Goal: Check status: Check status

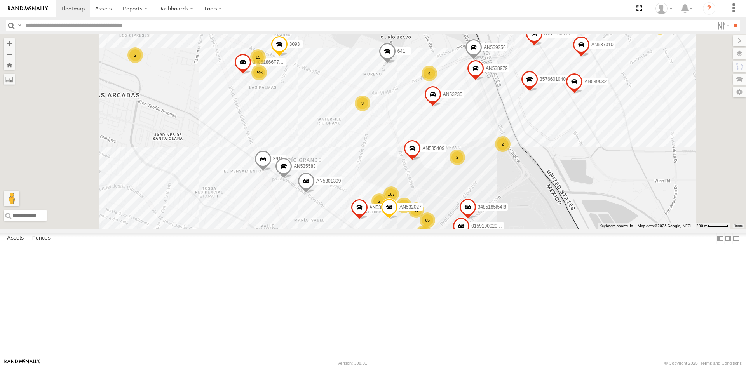
drag, startPoint x: 495, startPoint y: 222, endPoint x: 575, endPoint y: 205, distance: 81.8
click at [567, 204] on div "246 167 65 2 3 357660104096649 101 2 15 015910001918898 52 4 4 3 2 41 AN539032 …" at bounding box center [373, 131] width 746 height 195
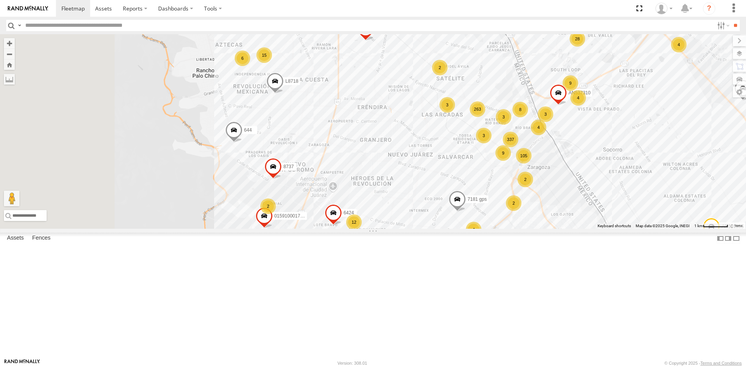
drag, startPoint x: 541, startPoint y: 215, endPoint x: 570, endPoint y: 217, distance: 28.5
click at [565, 213] on div "AN537310 7181 gps 263 337 28 105 19 4 2 3 3 3 12 2 6 3 10 2 15 8 2 2 9 4 4 6424…" at bounding box center [373, 131] width 746 height 195
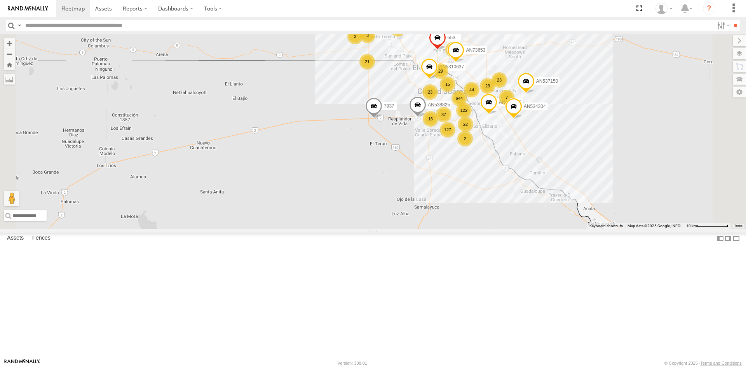
drag, startPoint x: 462, startPoint y: 206, endPoint x: 466, endPoint y: 212, distance: 7.7
click at [466, 212] on div "AN5310637 AN601555 AN538825 7937 AN73653 644 12 127 AN537150 25 44 10 23 29 21 …" at bounding box center [373, 131] width 746 height 195
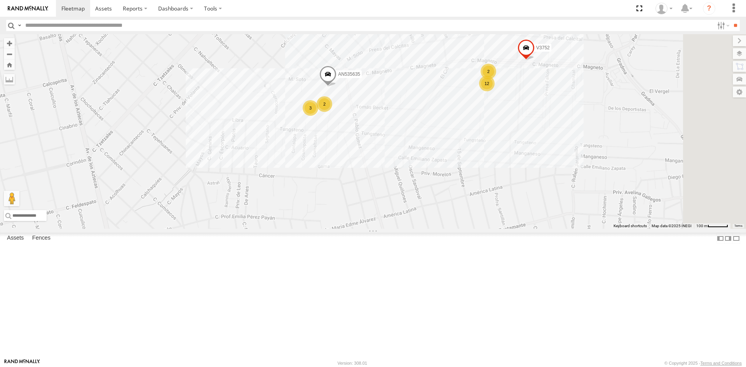
drag, startPoint x: 544, startPoint y: 179, endPoint x: 523, endPoint y: 211, distance: 38.2
click at [523, 211] on div "V3752 L8718 3 12 2 AN535635 2" at bounding box center [373, 131] width 746 height 195
click at [597, 162] on div "V3752 L8718 3 12 2 AN535635 2" at bounding box center [373, 131] width 746 height 195
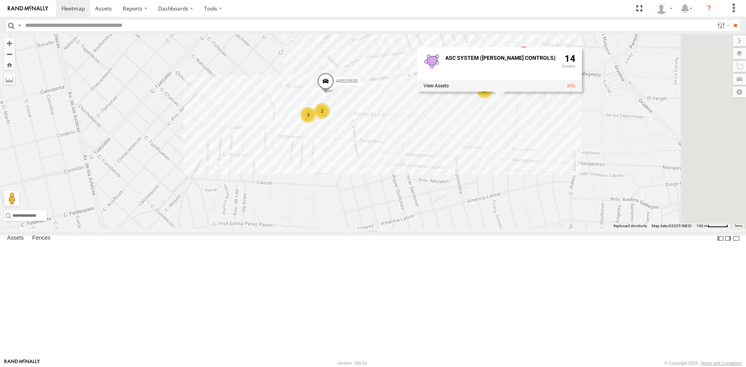
click at [500, 152] on div "V3752 L8718 3 12 2 AN535635 2 ASC SYSTEM ([PERSON_NAME] CONTROLS) 14" at bounding box center [373, 131] width 746 height 195
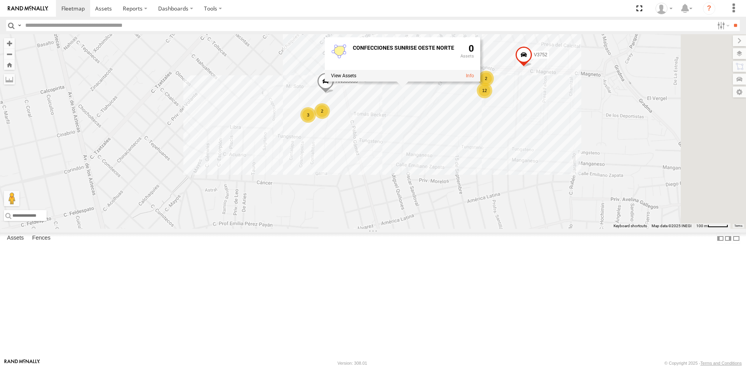
click at [391, 167] on div "V3752 L8718 3 12 2 AN535635 2 CONFECCIONES SUNRISE OESTE NORTE 0" at bounding box center [373, 131] width 746 height 195
